Goal: Task Accomplishment & Management: Complete application form

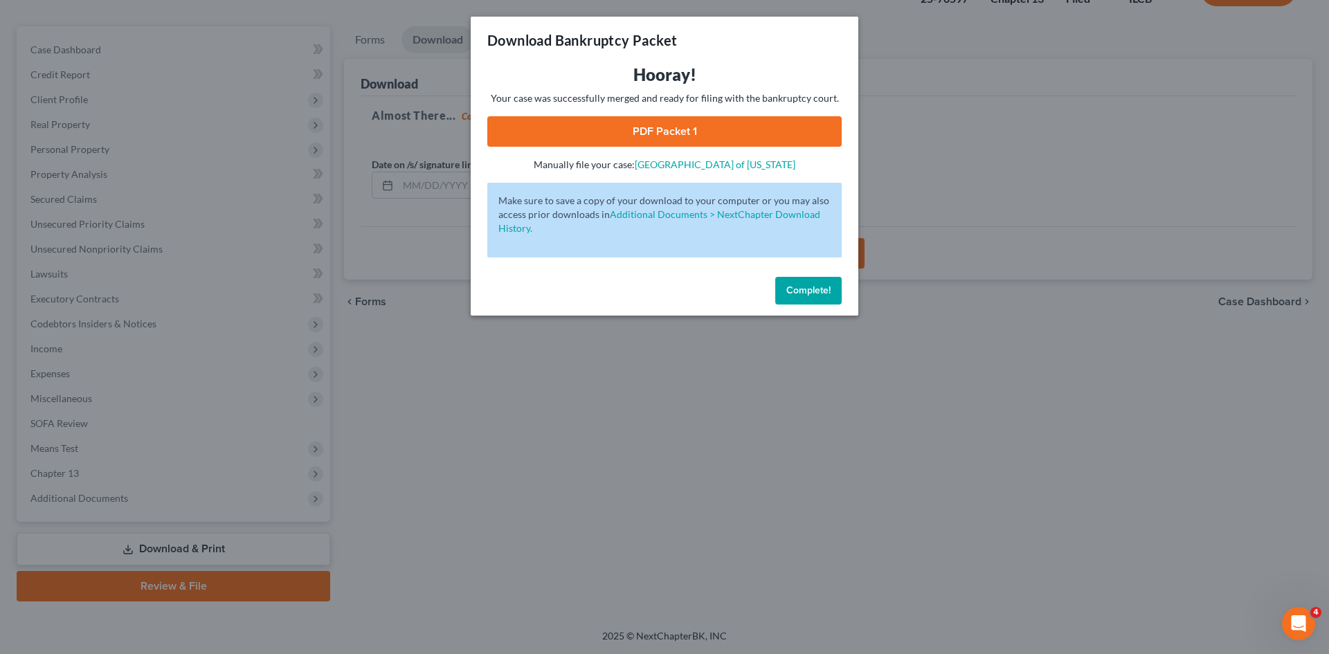
click at [803, 285] on button "Complete!" at bounding box center [808, 291] width 66 height 28
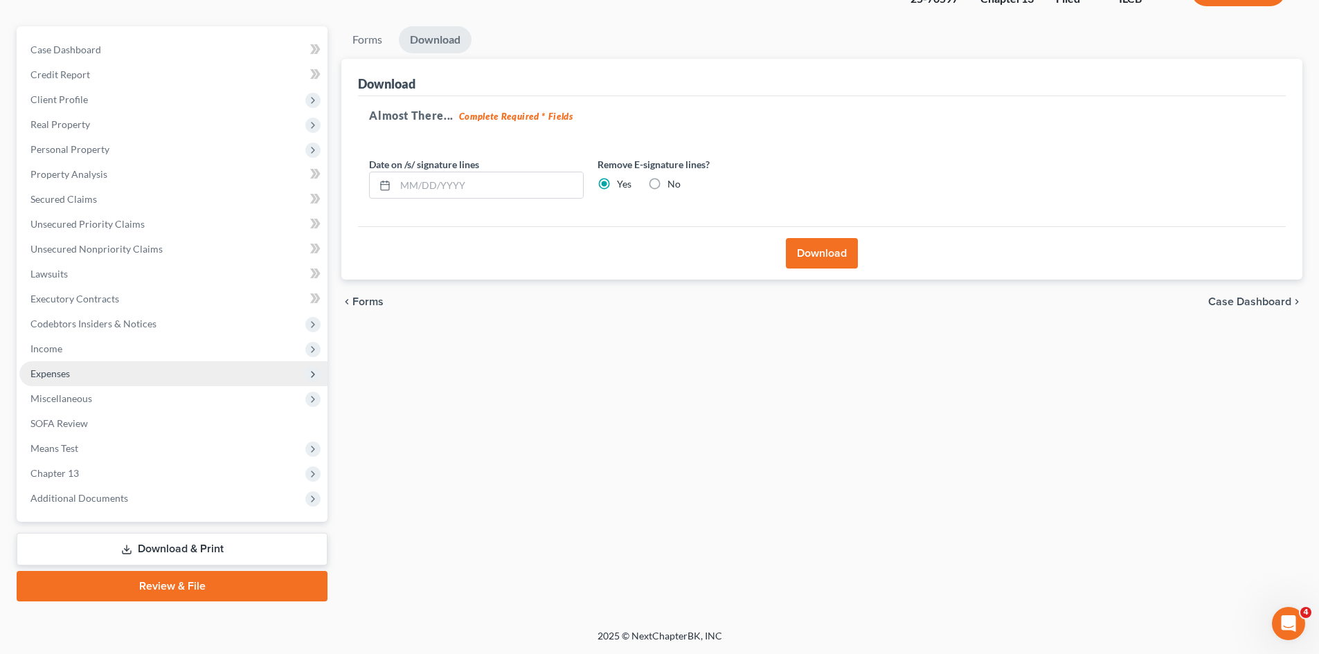
click at [31, 370] on span "Expenses" at bounding box center [49, 374] width 39 height 12
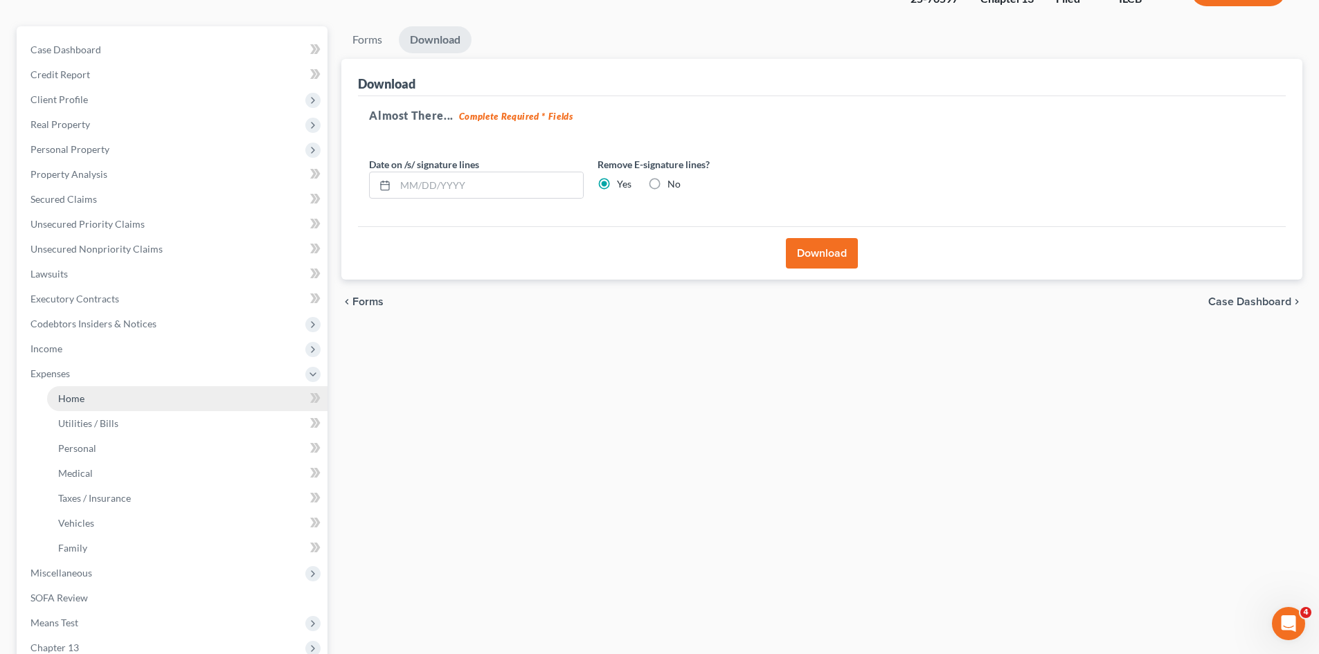
click at [70, 399] on span "Home" at bounding box center [71, 399] width 26 height 12
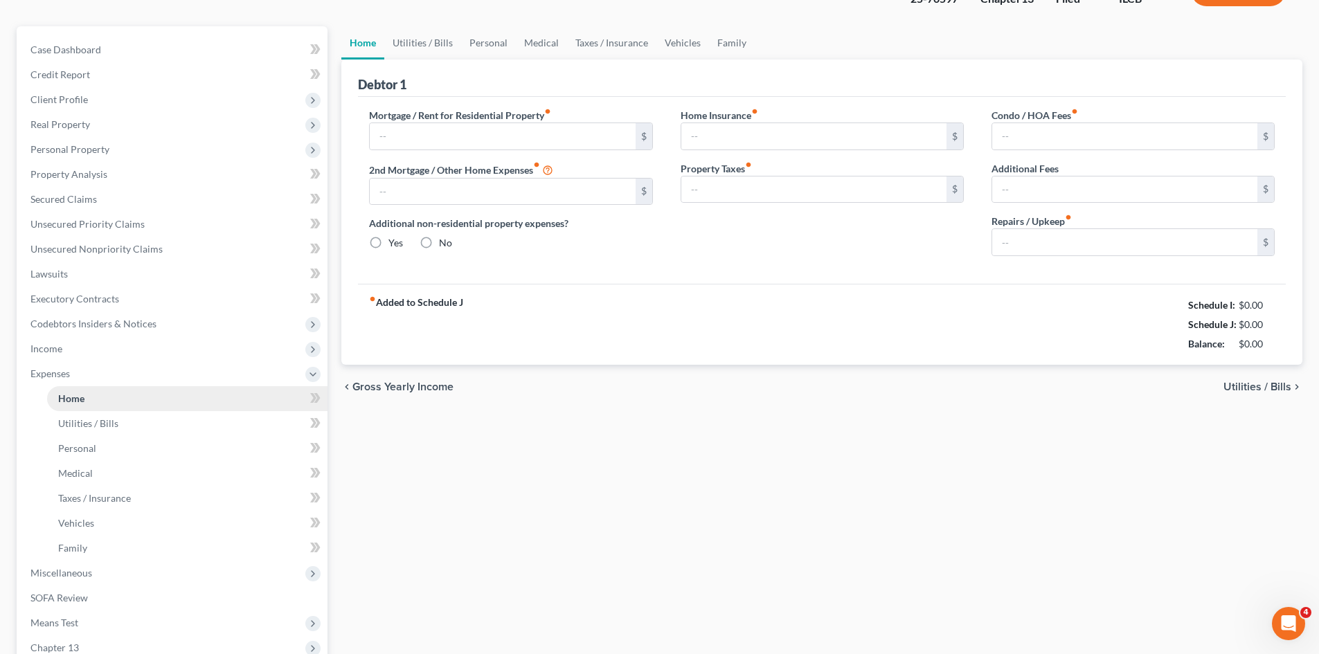
type input "0.00"
radio input "true"
type input "0.00"
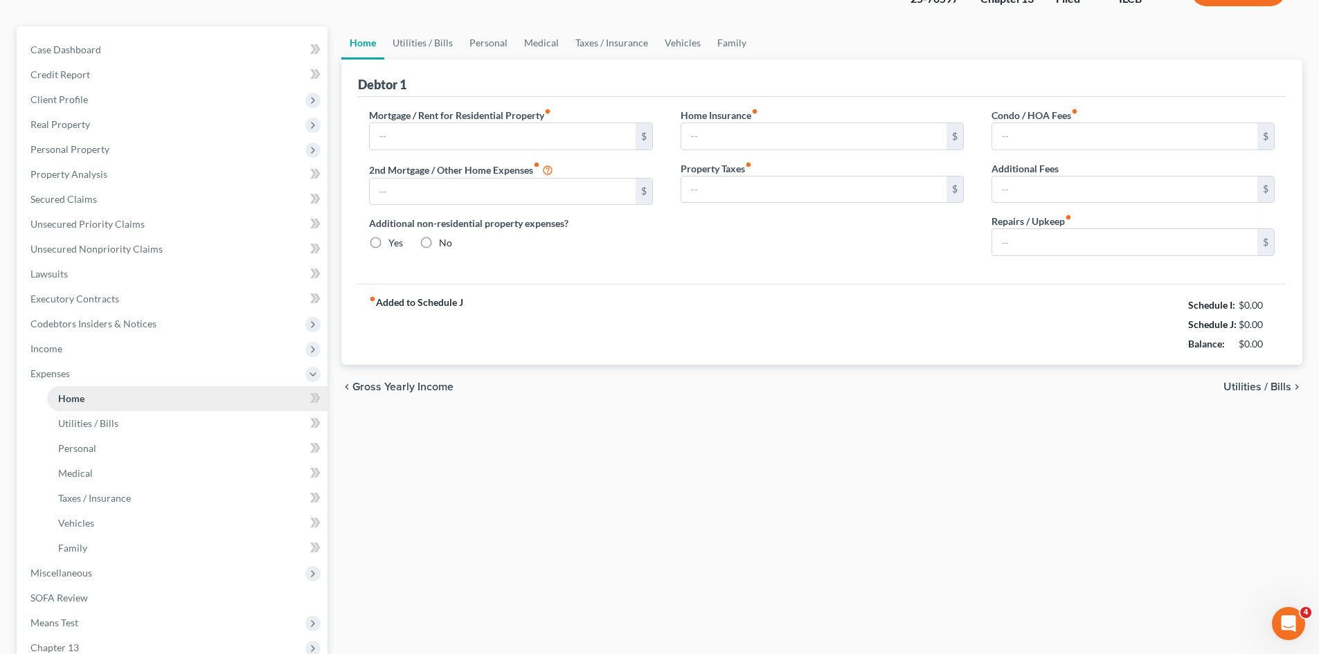
type input "0.00"
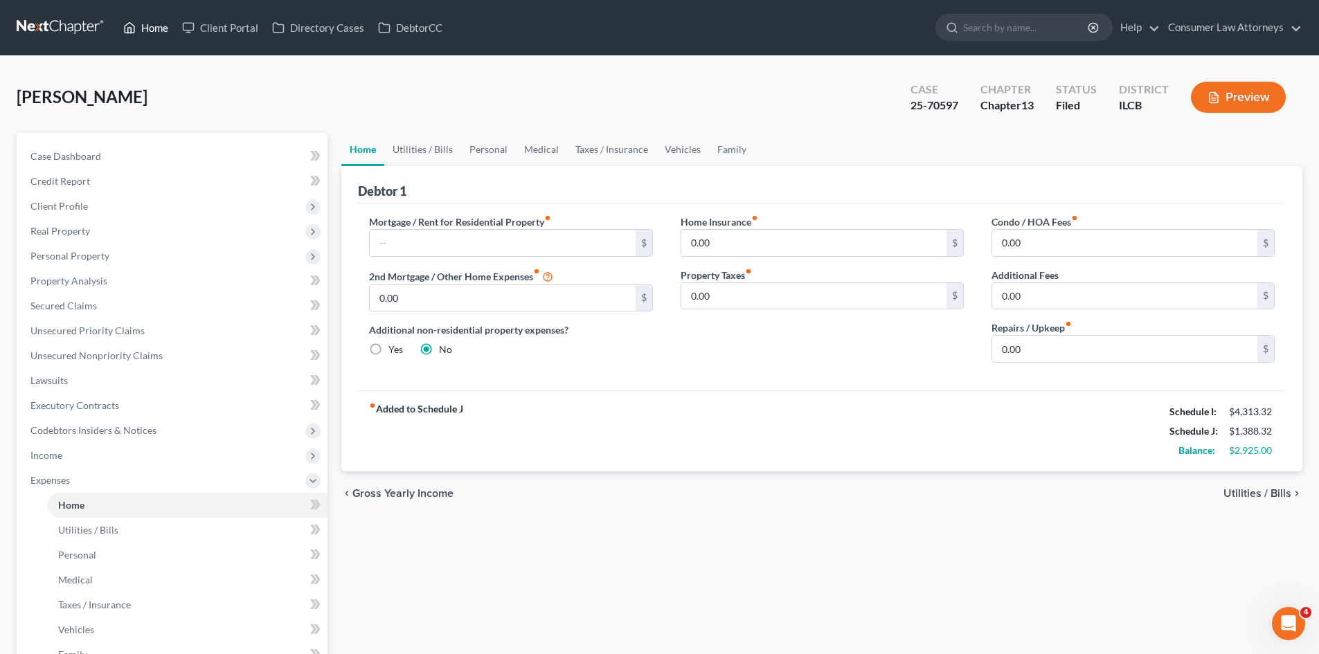
click at [156, 29] on link "Home" at bounding box center [145, 27] width 59 height 25
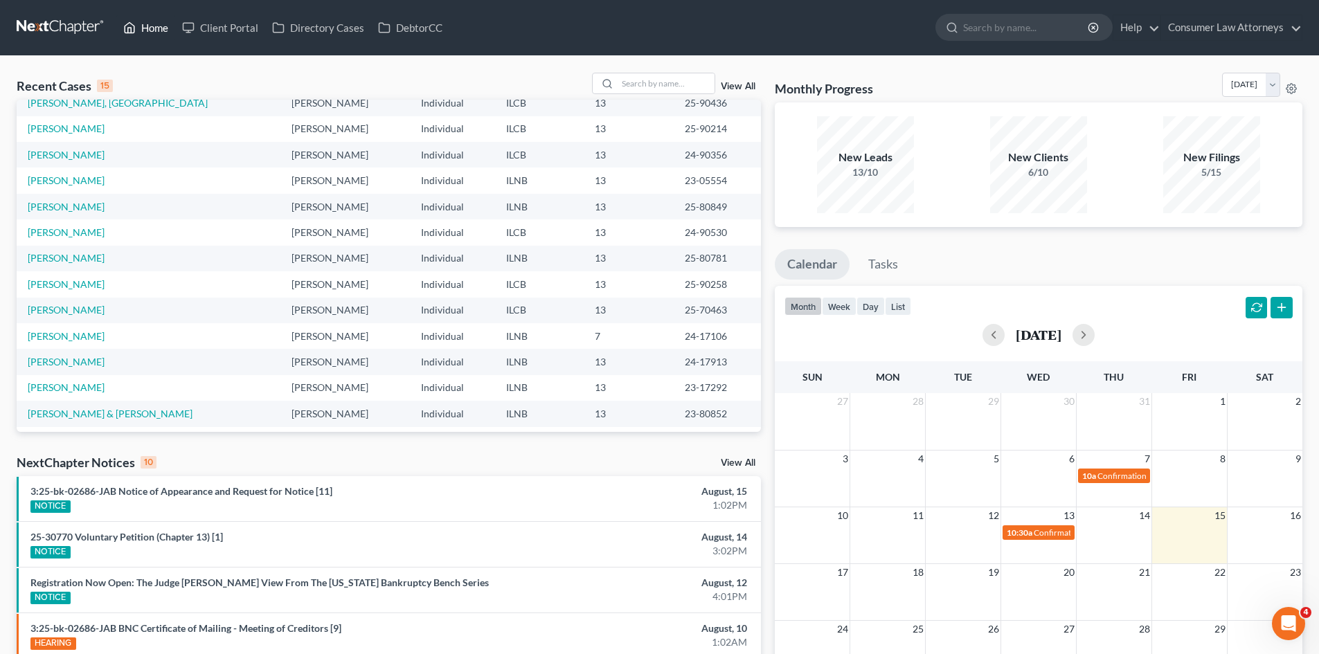
scroll to position [95, 0]
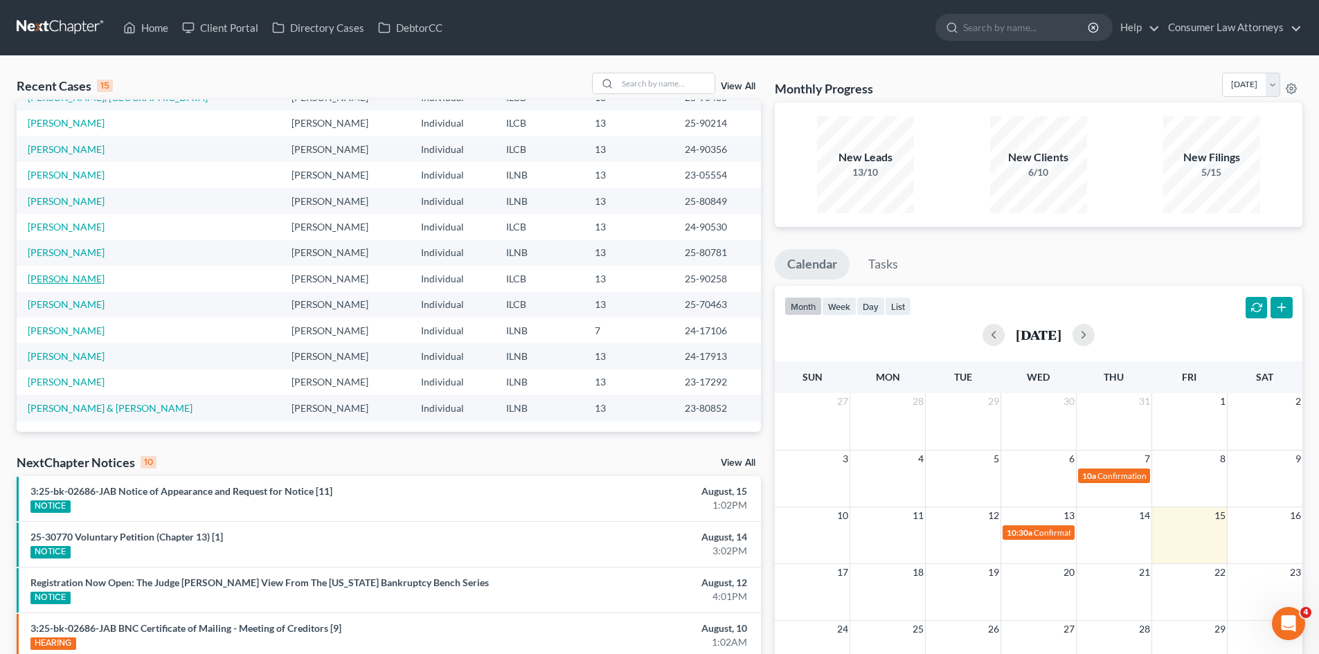
click at [61, 280] on link "[PERSON_NAME]" at bounding box center [66, 279] width 77 height 12
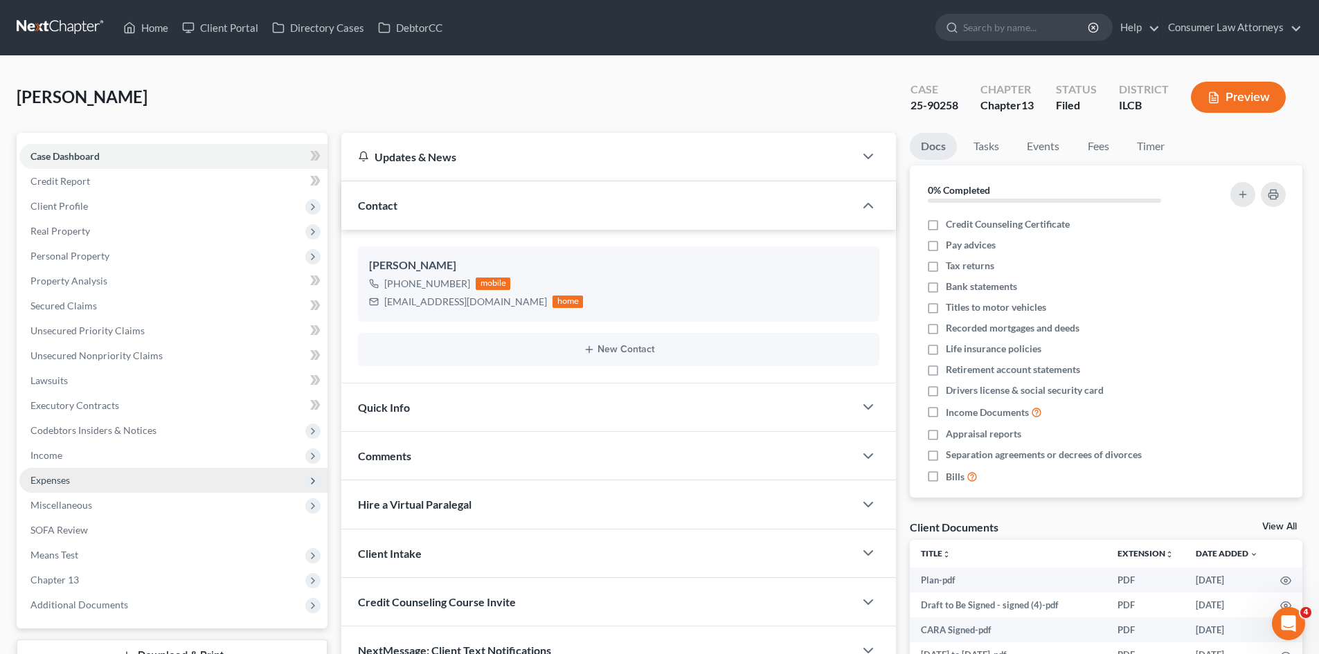
click at [66, 480] on span "Expenses" at bounding box center [49, 480] width 39 height 12
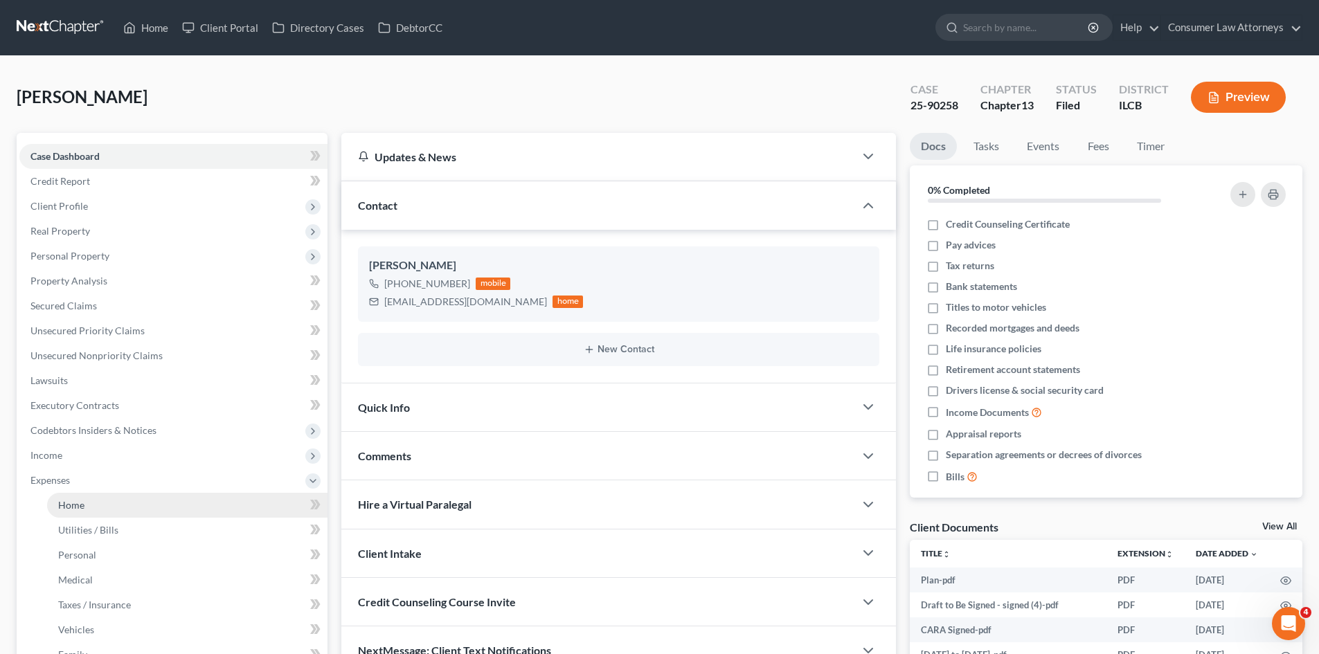
click at [89, 508] on link "Home" at bounding box center [187, 505] width 280 height 25
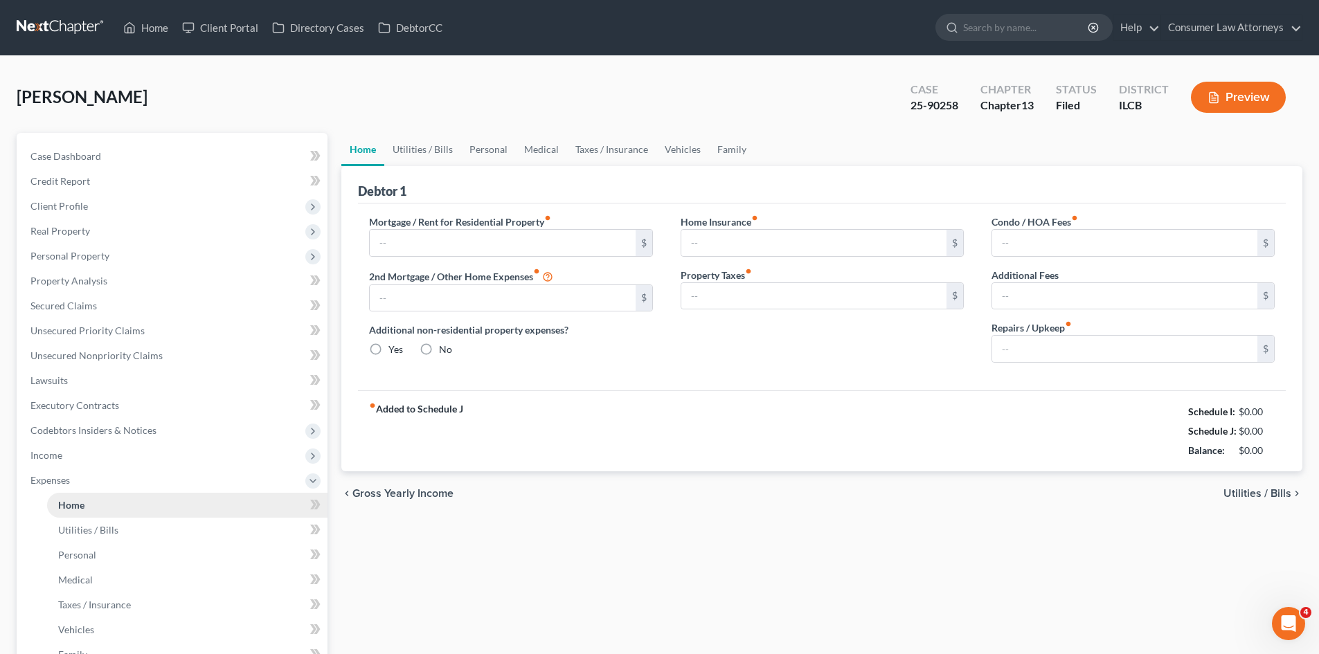
type input "882.46"
type input "0.00"
radio input "true"
type input "0.00"
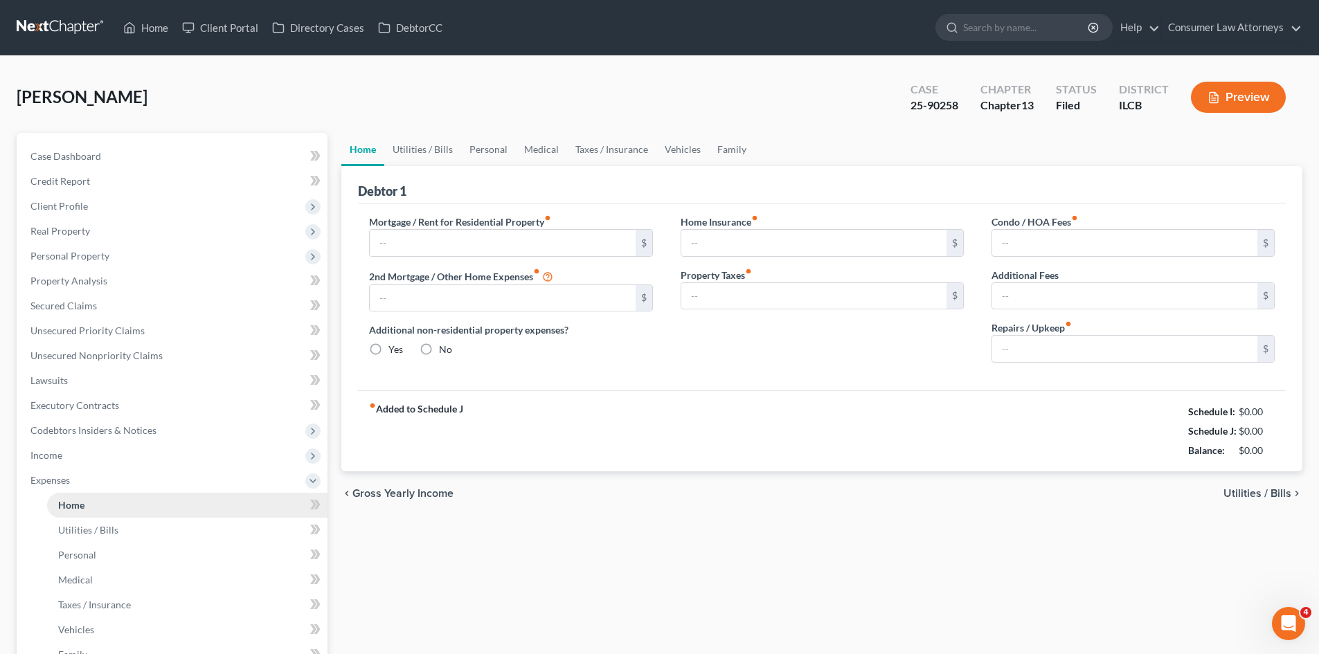
type input "0.00"
type input "150.00"
type input "670.62"
click at [161, 26] on link "Home" at bounding box center [145, 27] width 59 height 25
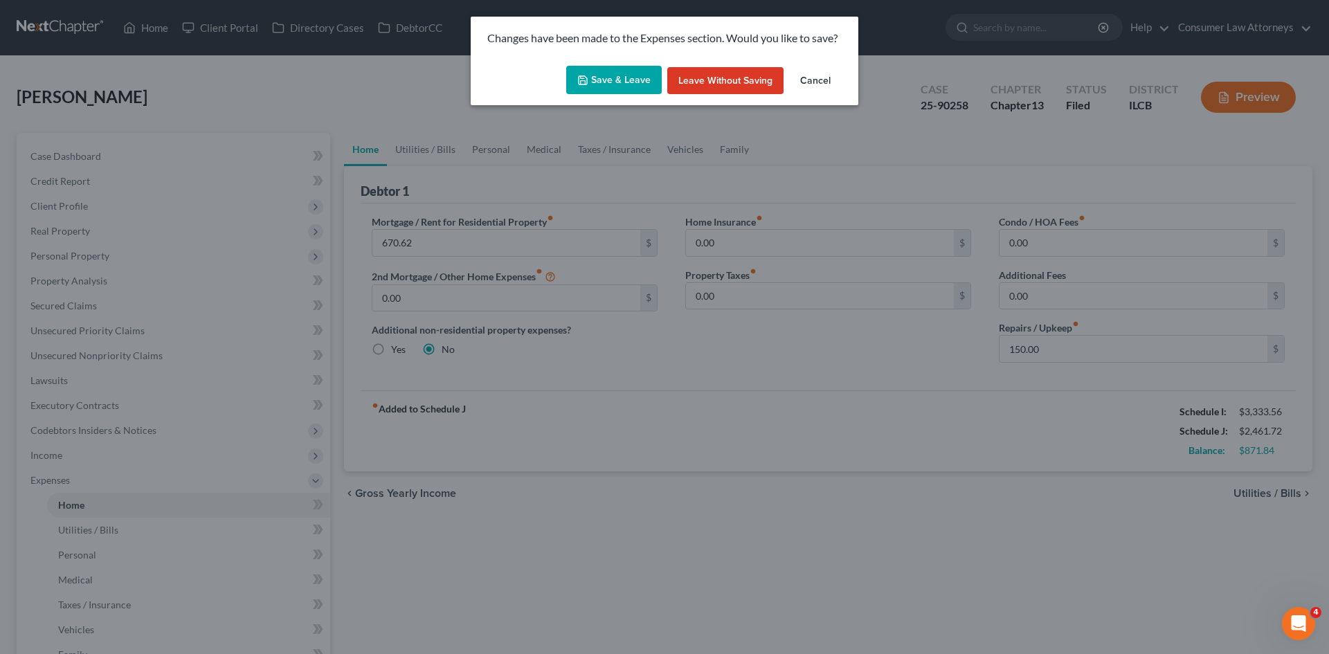
click at [604, 75] on button "Save & Leave" at bounding box center [614, 80] width 96 height 29
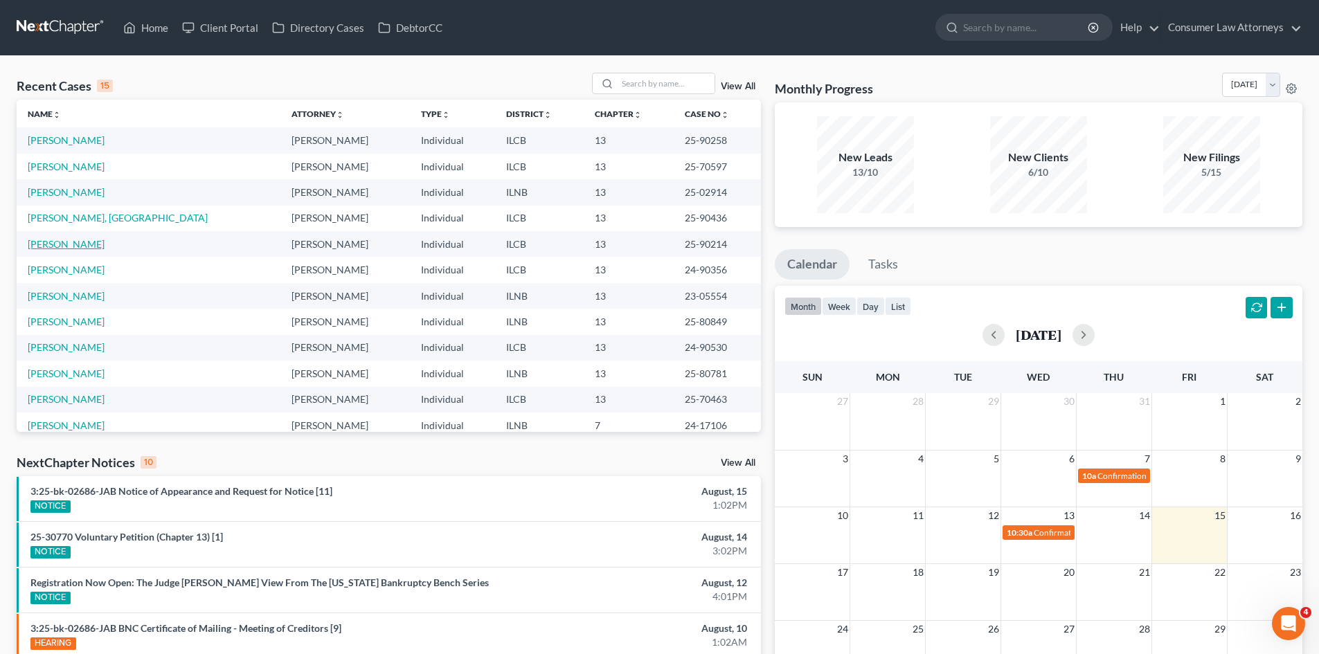
click at [78, 242] on link "[PERSON_NAME]" at bounding box center [66, 244] width 77 height 12
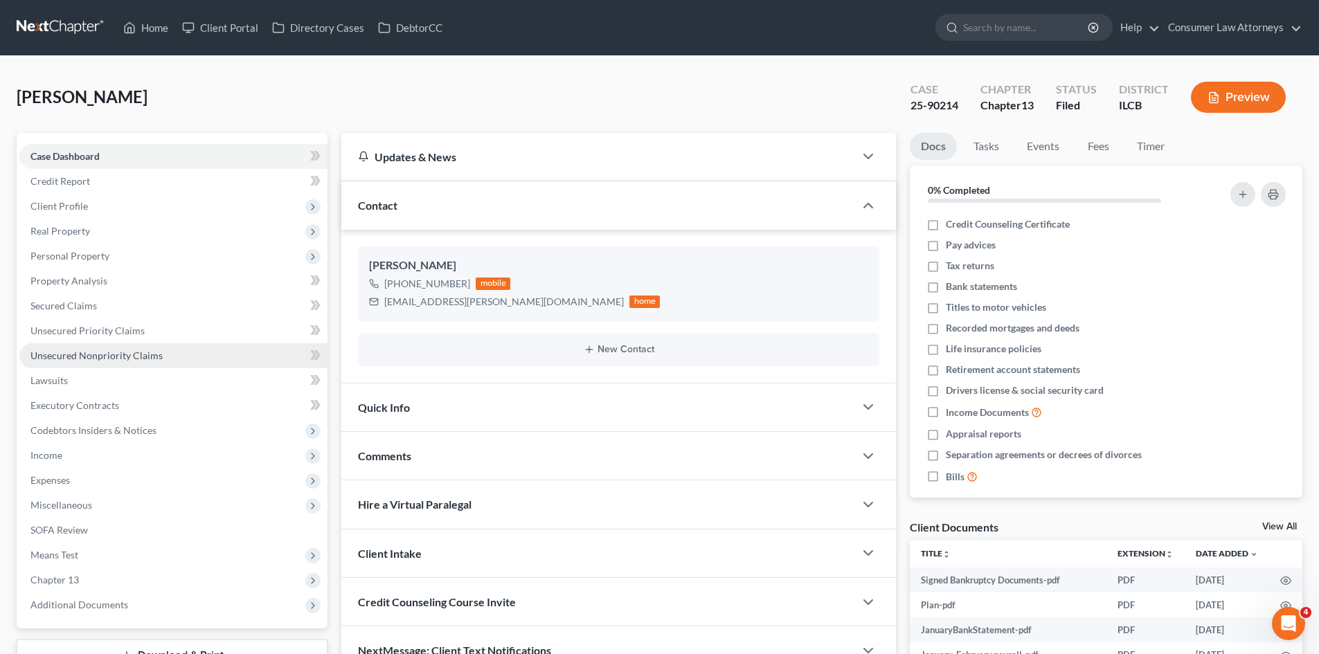
click at [63, 353] on span "Unsecured Nonpriority Claims" at bounding box center [96, 356] width 132 height 12
